Goal: Task Accomplishment & Management: Use online tool/utility

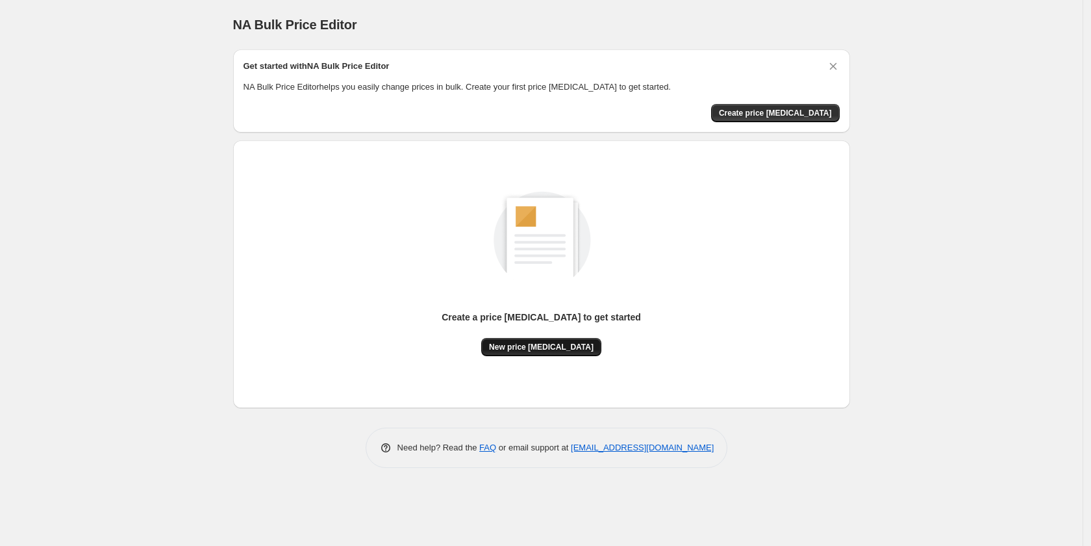
click at [528, 339] on button "New price [MEDICAL_DATA]" at bounding box center [541, 347] width 120 height 18
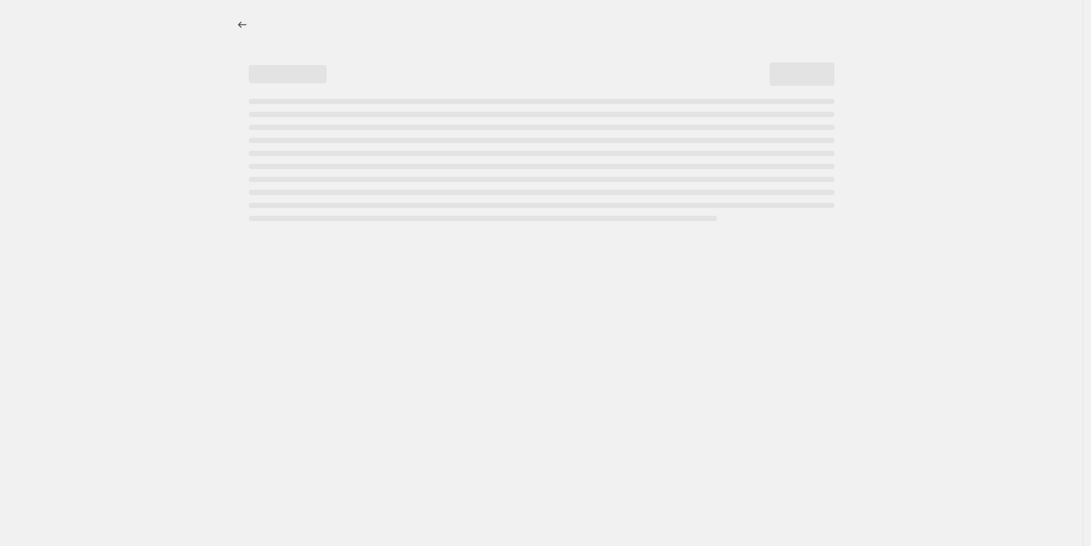
select select "percentage"
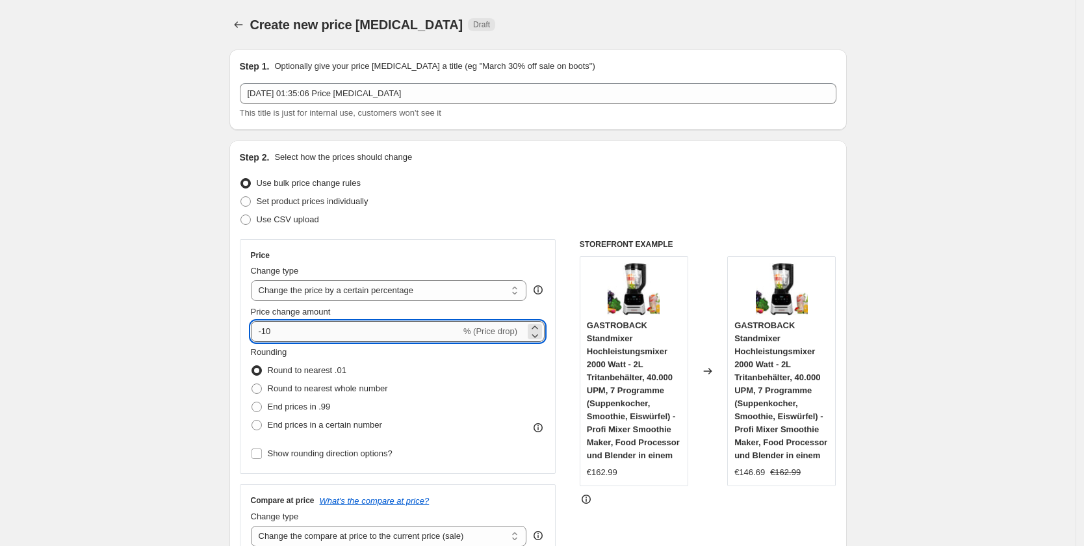
click at [273, 326] on input "-10" at bounding box center [356, 331] width 210 height 21
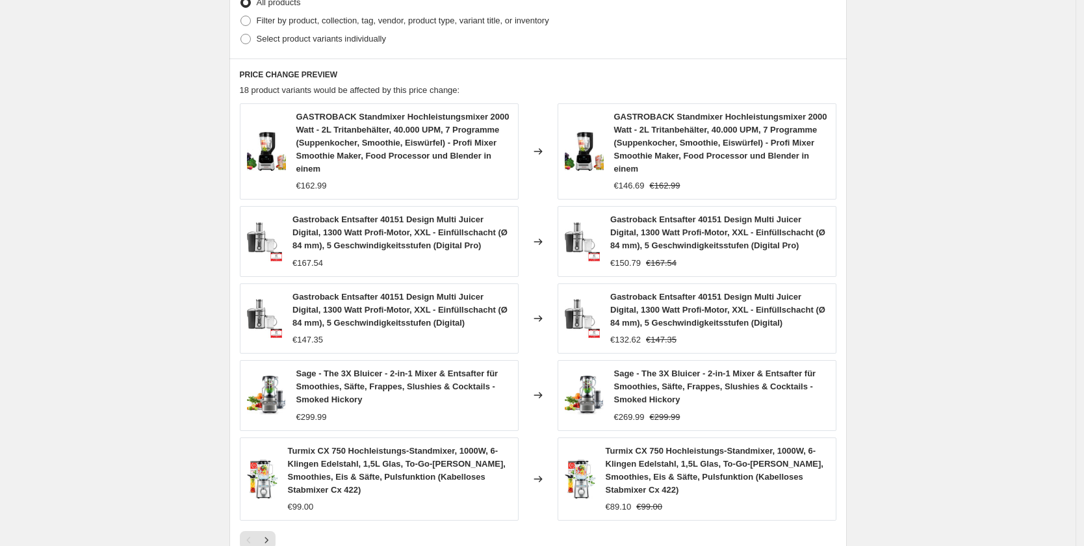
scroll to position [865, 0]
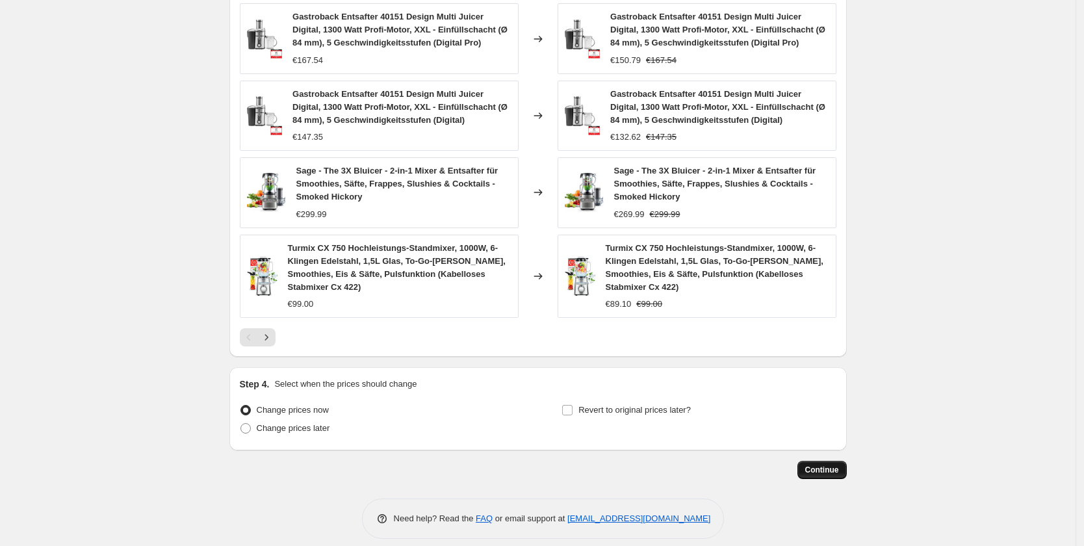
type input "-25"
click at [824, 465] on span "Continue" at bounding box center [822, 470] width 34 height 10
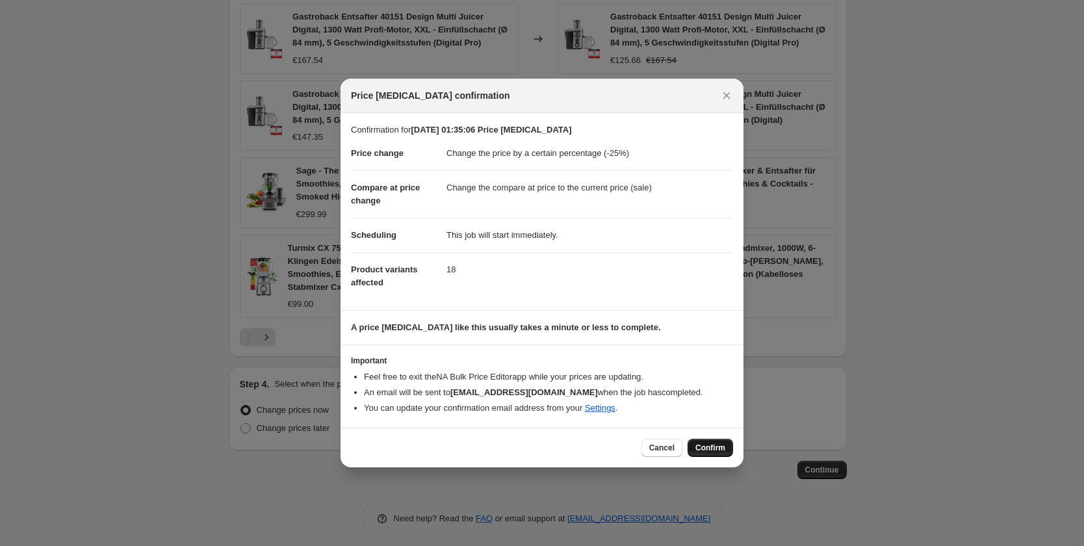
click at [696, 444] on button "Confirm" at bounding box center [709, 448] width 45 height 18
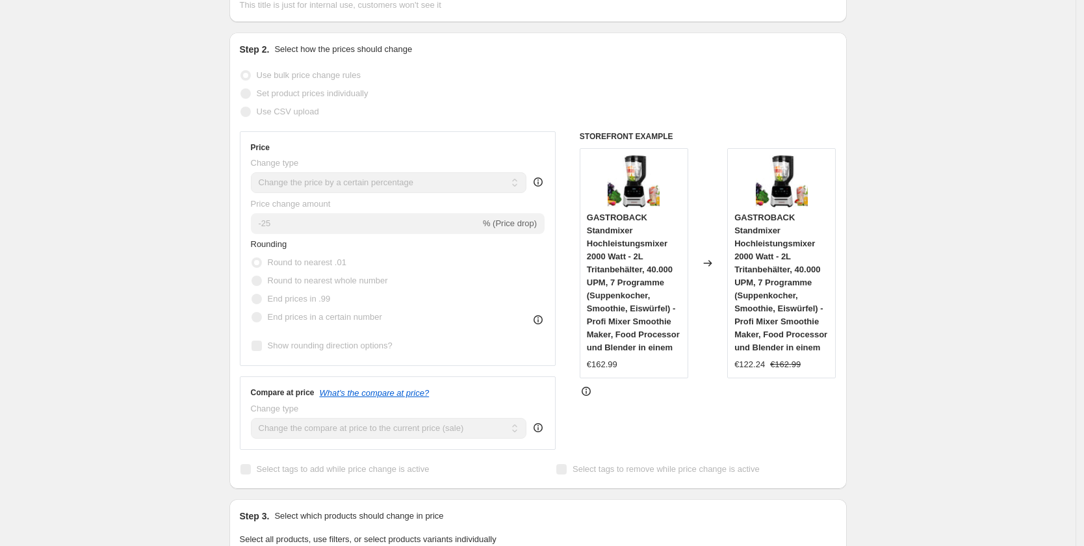
scroll to position [201, 0]
